Goal: Task Accomplishment & Management: Use online tool/utility

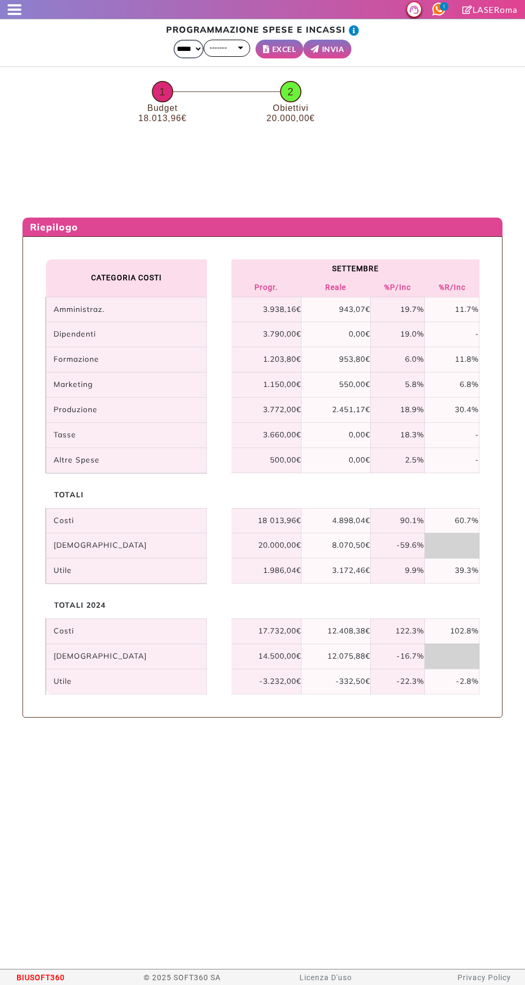
select select "*"
click at [14, 13] on span at bounding box center [15, 14] width 14 height 2
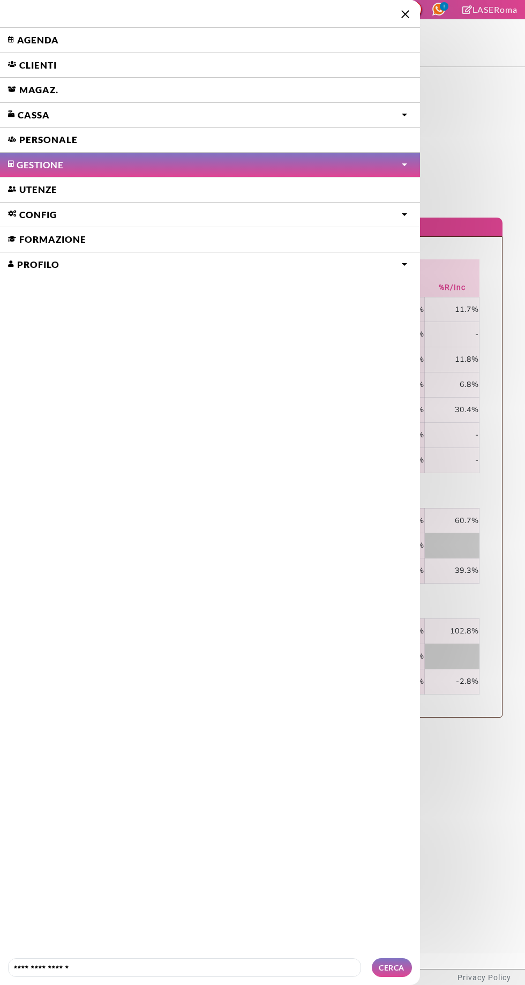
click at [27, 43] on link "Agenda" at bounding box center [210, 40] width 420 height 25
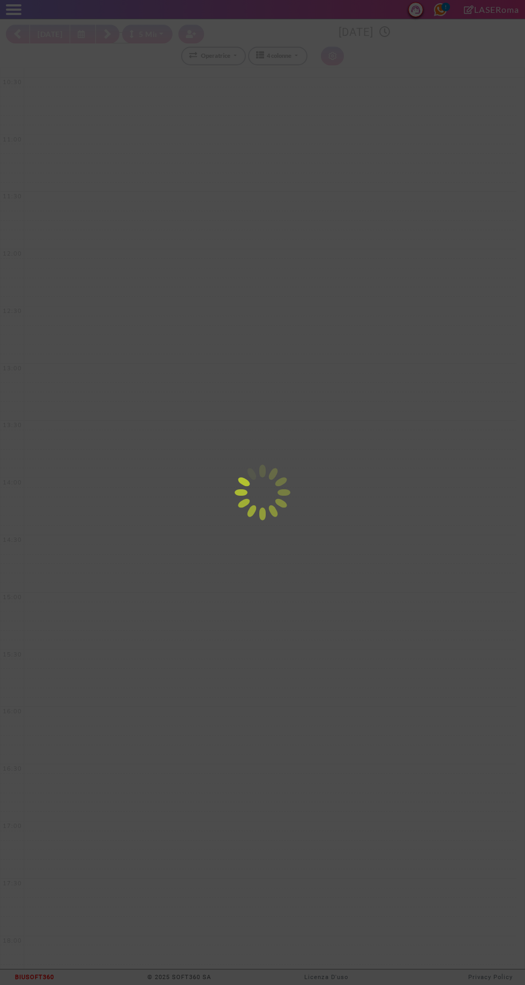
select select "*"
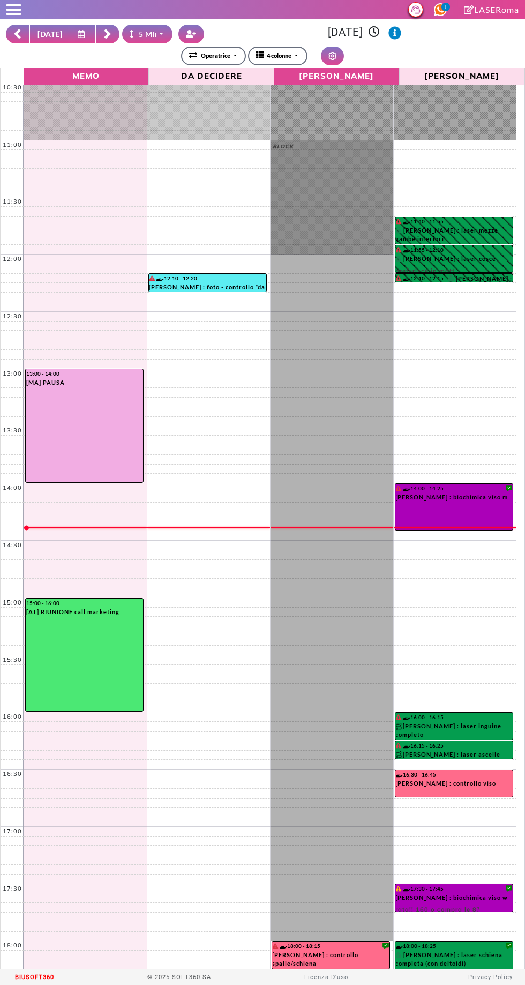
select select "*"
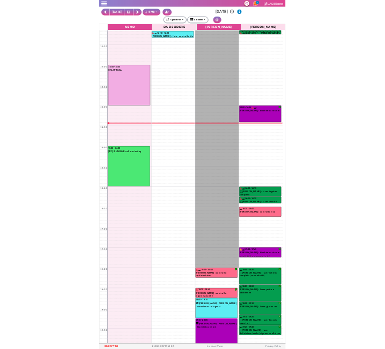
scroll to position [203, 0]
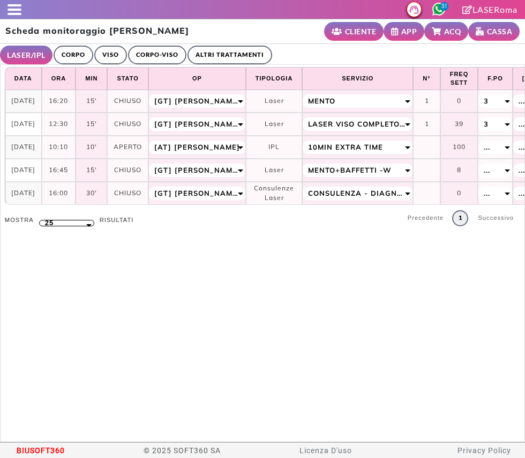
select select "**"
click at [11, 14] on span at bounding box center [15, 14] width 14 height 2
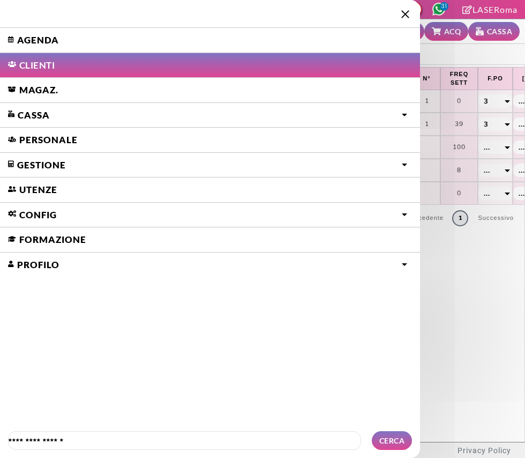
click at [35, 39] on link "Agenda" at bounding box center [210, 40] width 420 height 25
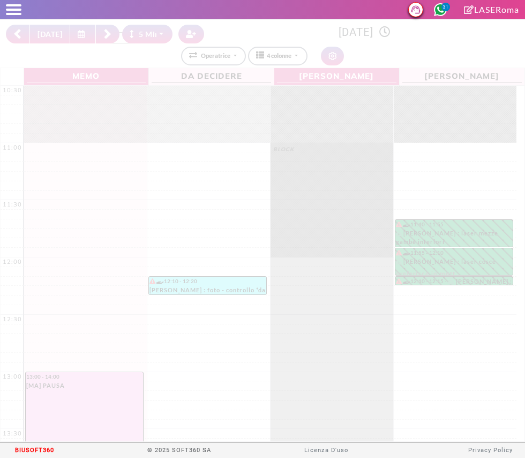
select select "*"
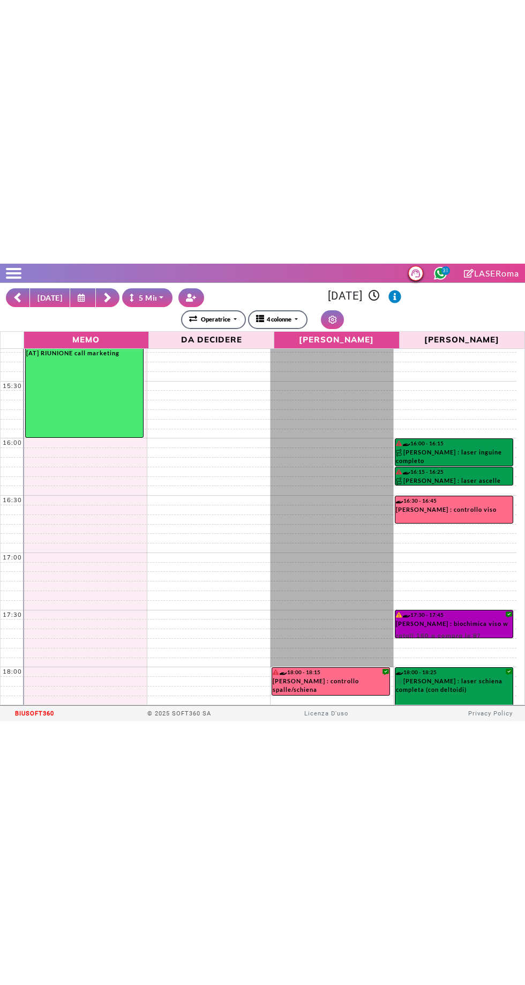
scroll to position [539, 0]
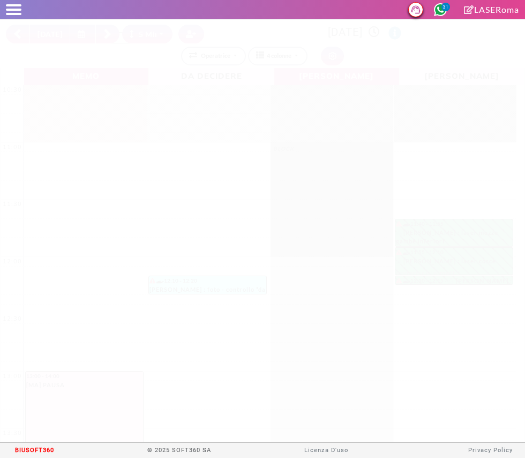
select select "*"
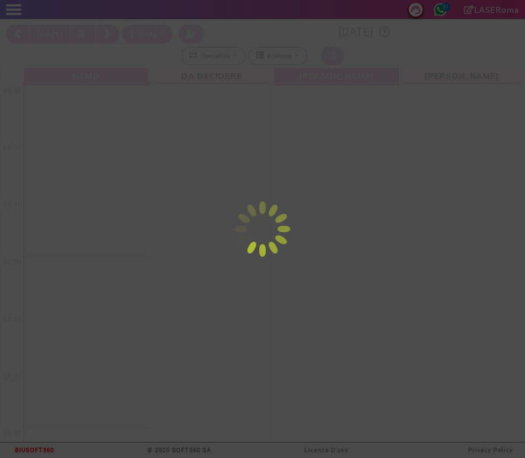
select select "*"
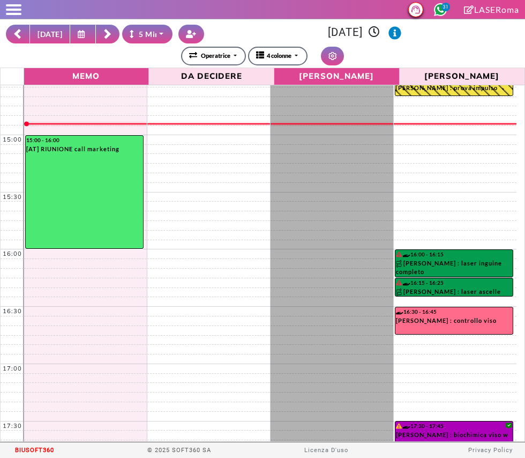
scroll to position [462, 0]
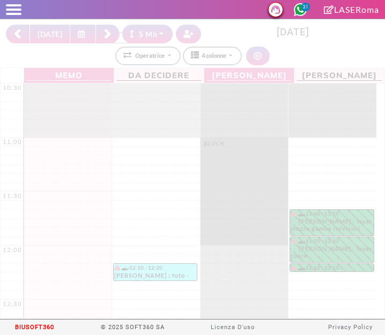
select select "*"
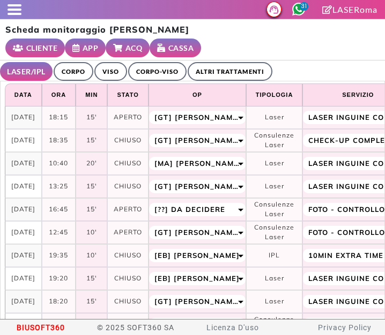
select select "**"
